Goal: Transaction & Acquisition: Purchase product/service

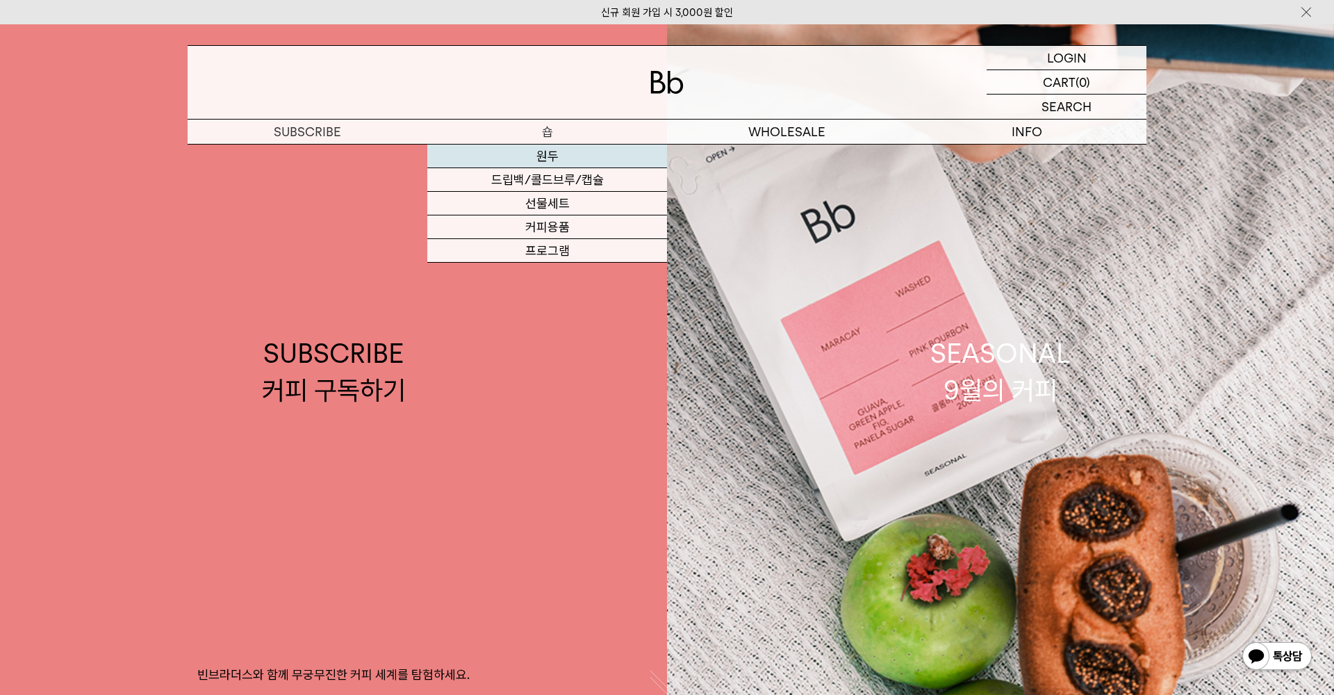
click at [548, 154] on link "원두" at bounding box center [547, 157] width 240 height 24
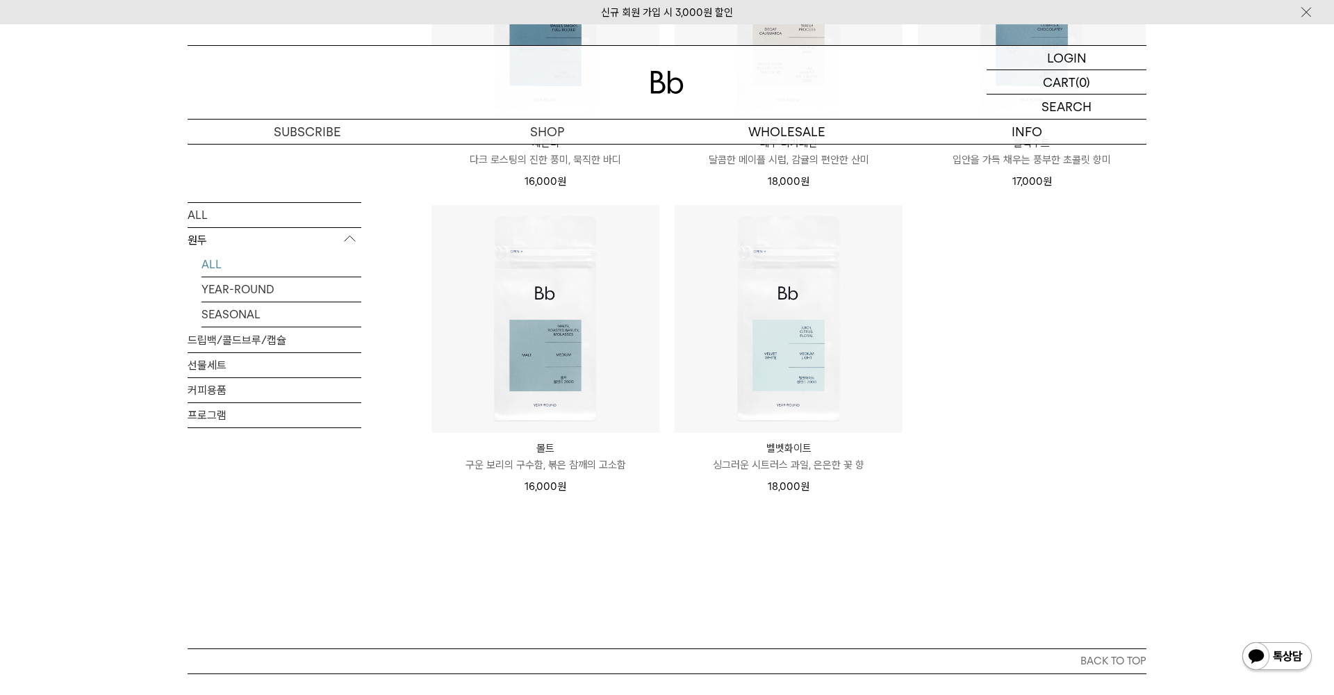
scroll to position [1006, 0]
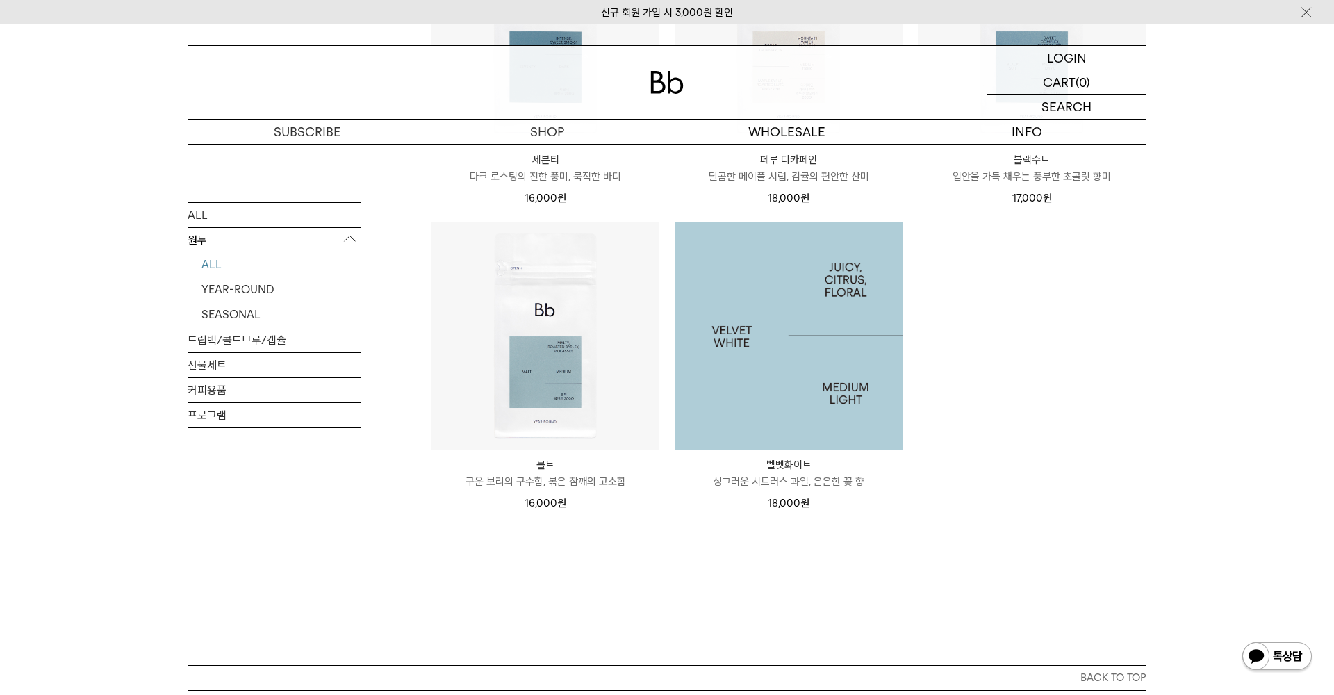
click at [779, 343] on img at bounding box center [789, 336] width 228 height 228
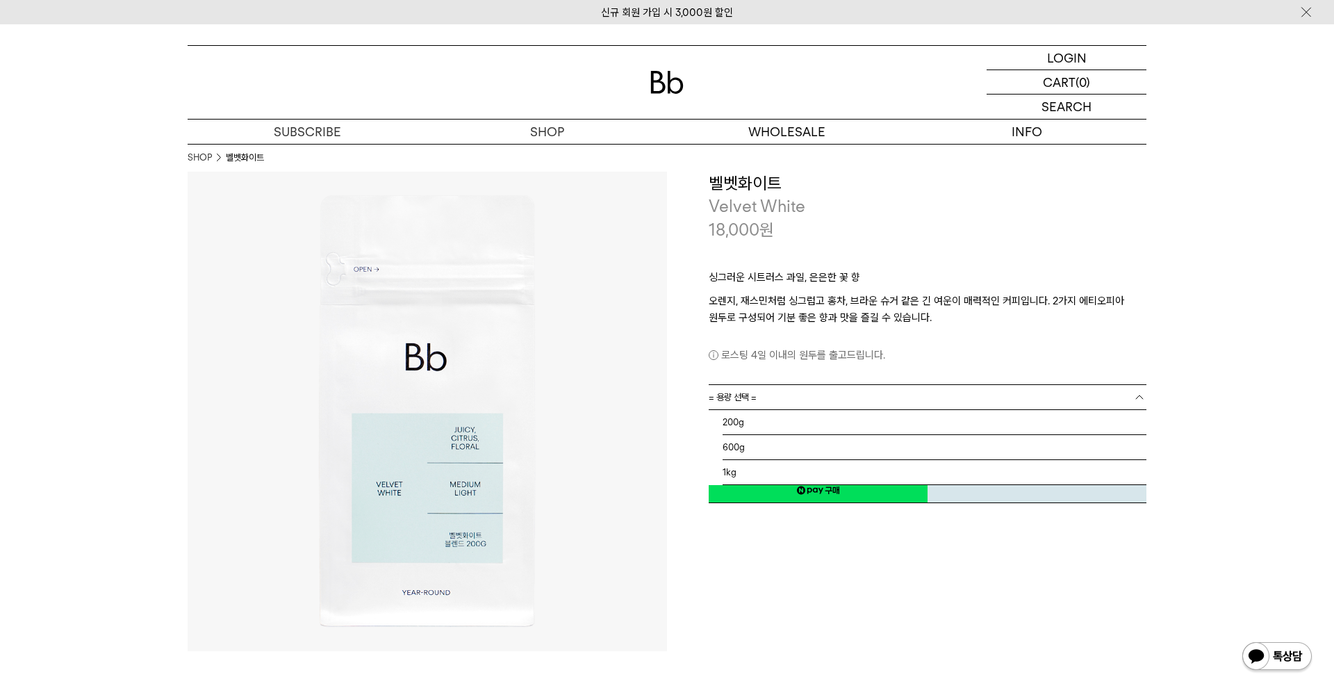
click at [855, 388] on link "= 용량 선택 =" at bounding box center [928, 397] width 438 height 24
click at [769, 467] on li "1kg" at bounding box center [935, 472] width 424 height 25
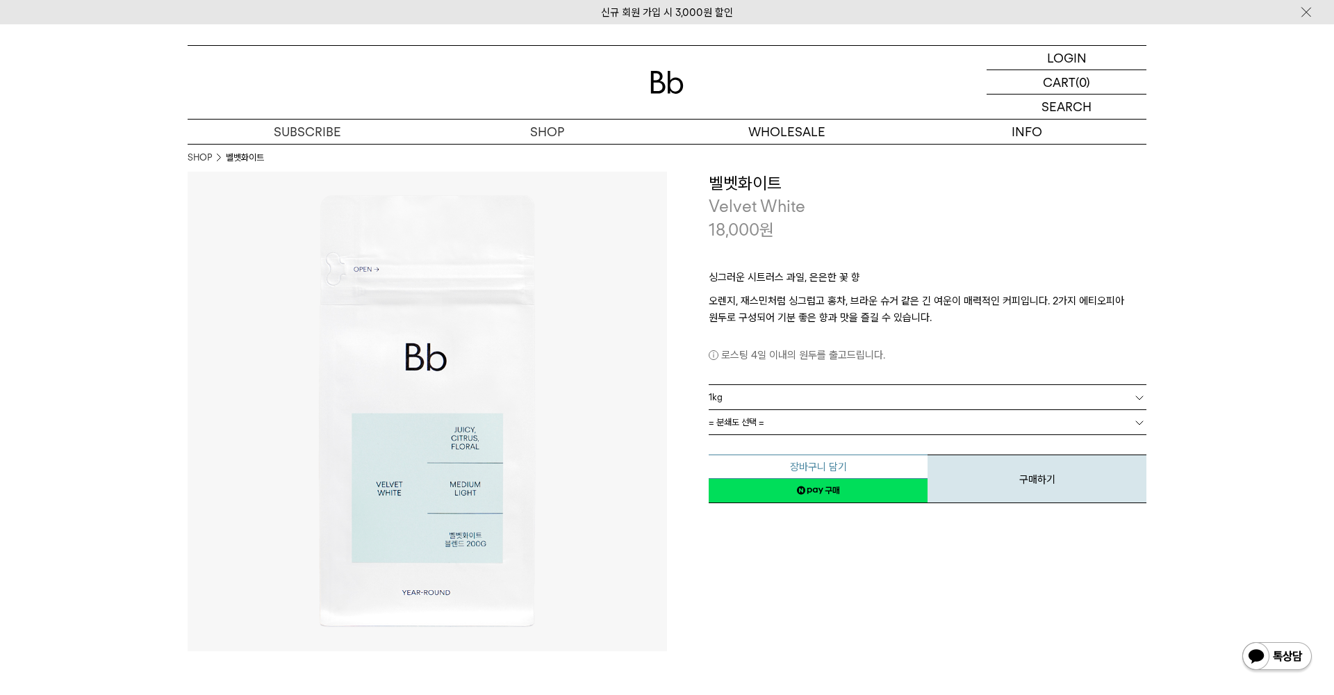
click at [862, 464] on button "장바구니 담기" at bounding box center [818, 466] width 219 height 24
click at [829, 418] on link "= 분쇄도 선택 =" at bounding box center [928, 422] width 438 height 24
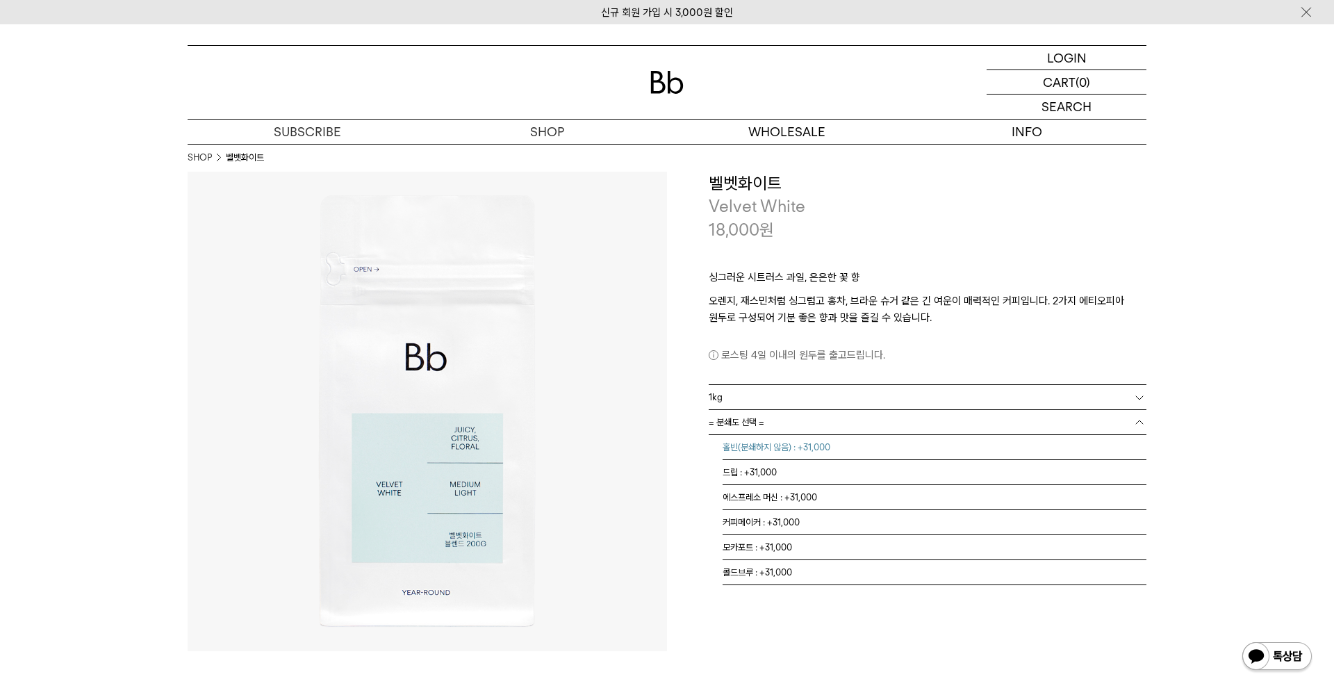
click at [819, 444] on li "홀빈(분쇄하지 않음) : +31,000" at bounding box center [935, 447] width 424 height 25
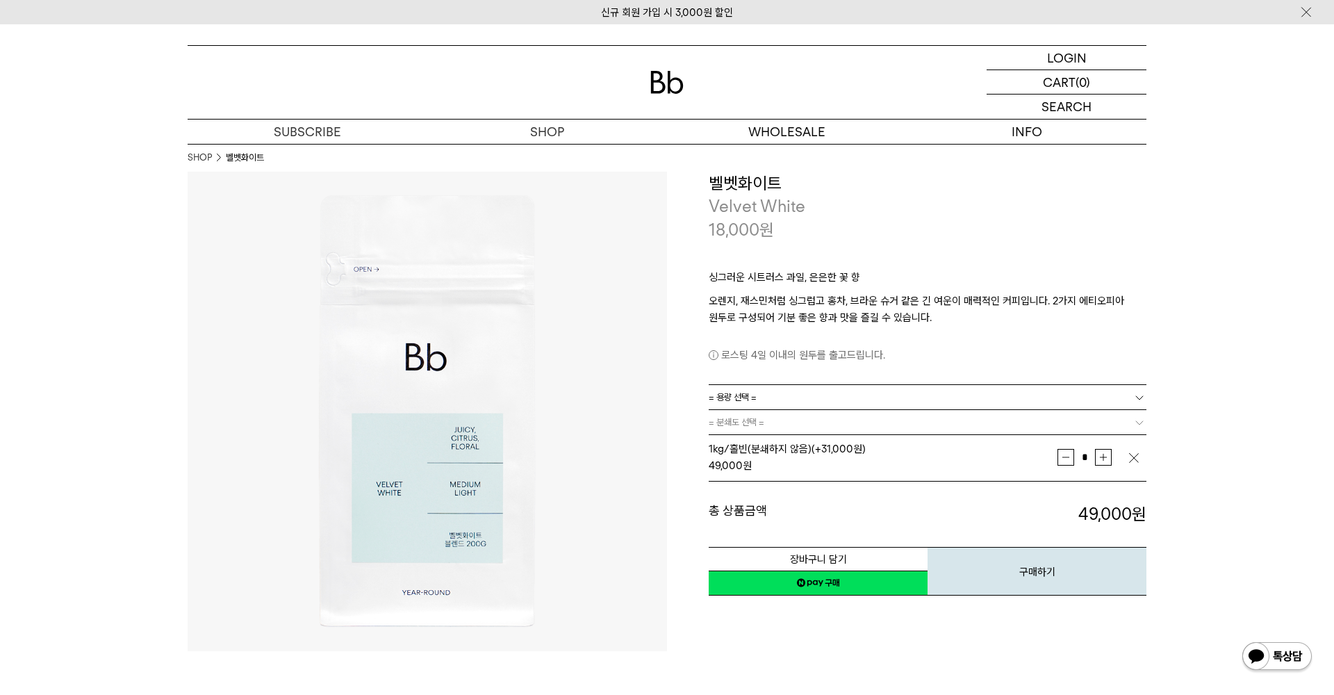
click at [1138, 459] on img "button" at bounding box center [1134, 458] width 14 height 14
